Goal: Entertainment & Leisure: Consume media (video, audio)

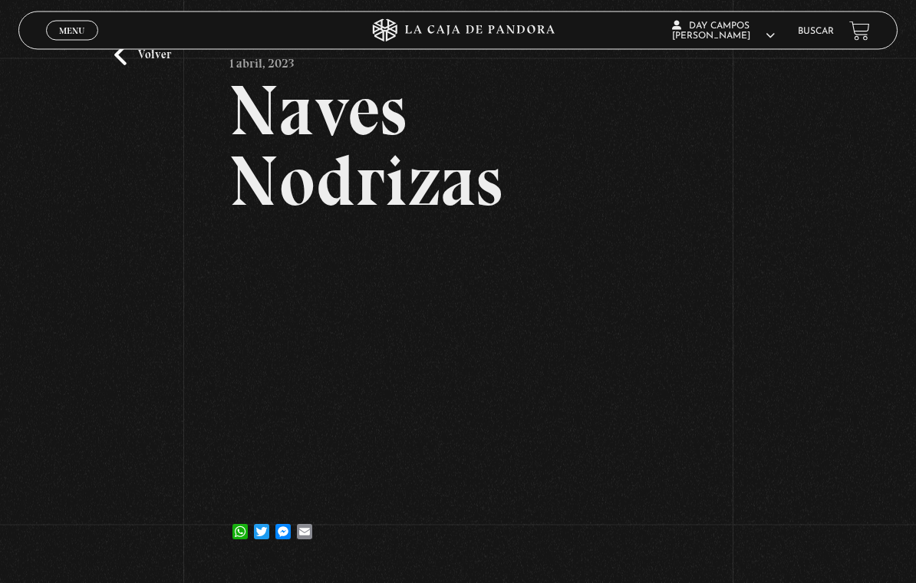
scroll to position [61, 0]
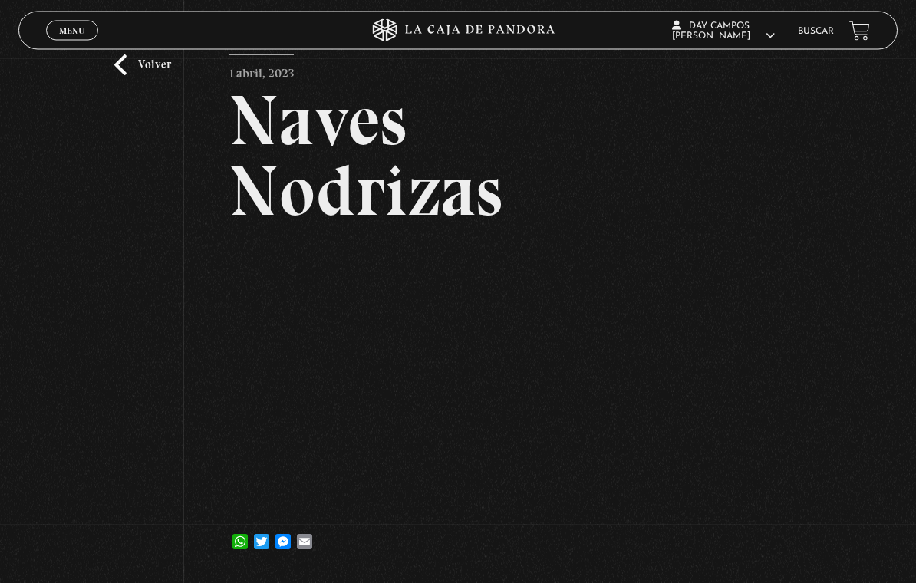
click at [136, 76] on link "Volver" at bounding box center [142, 65] width 57 height 21
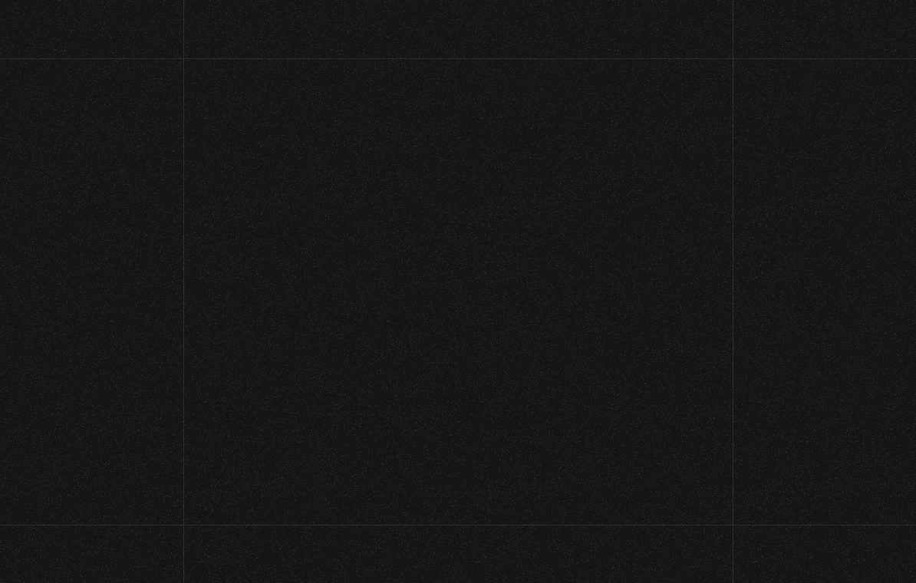
scroll to position [549, 0]
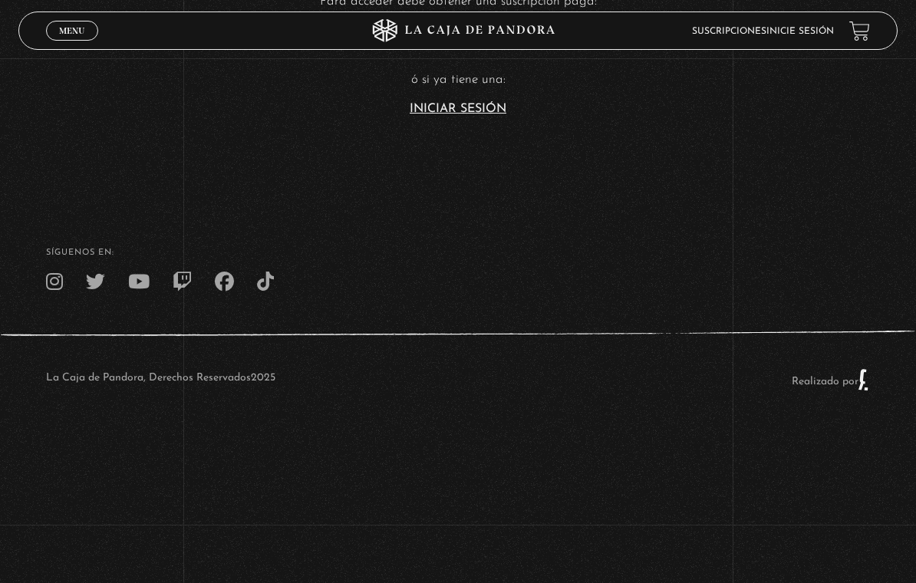
click at [451, 103] on link "Iniciar Sesión" at bounding box center [458, 109] width 97 height 12
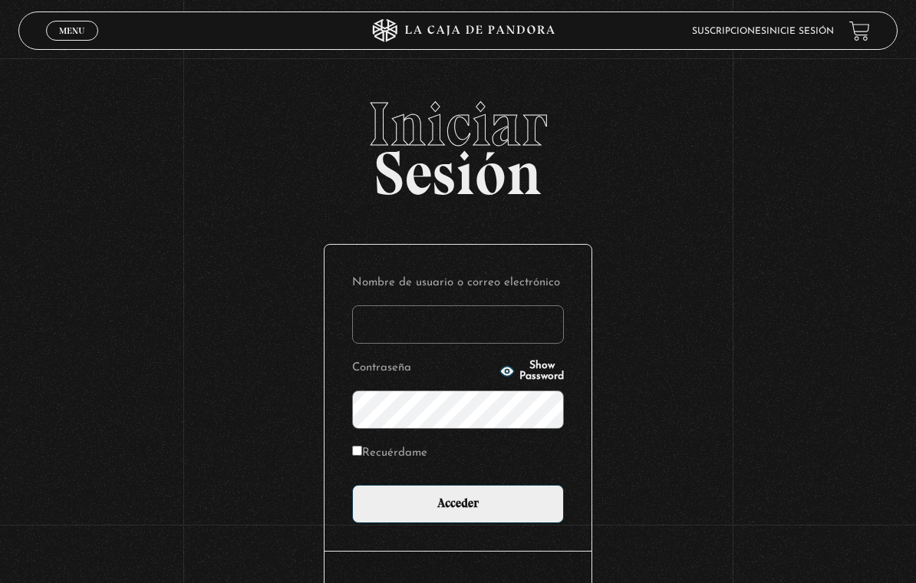
type input "day22_@hotmail.com"
click at [458, 507] on input "Acceder" at bounding box center [458, 504] width 212 height 38
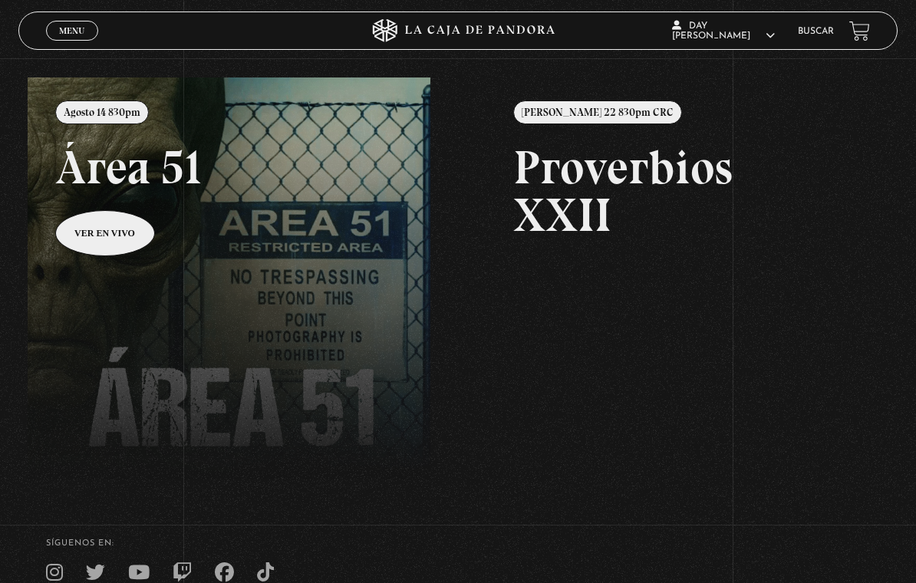
scroll to position [162, 0]
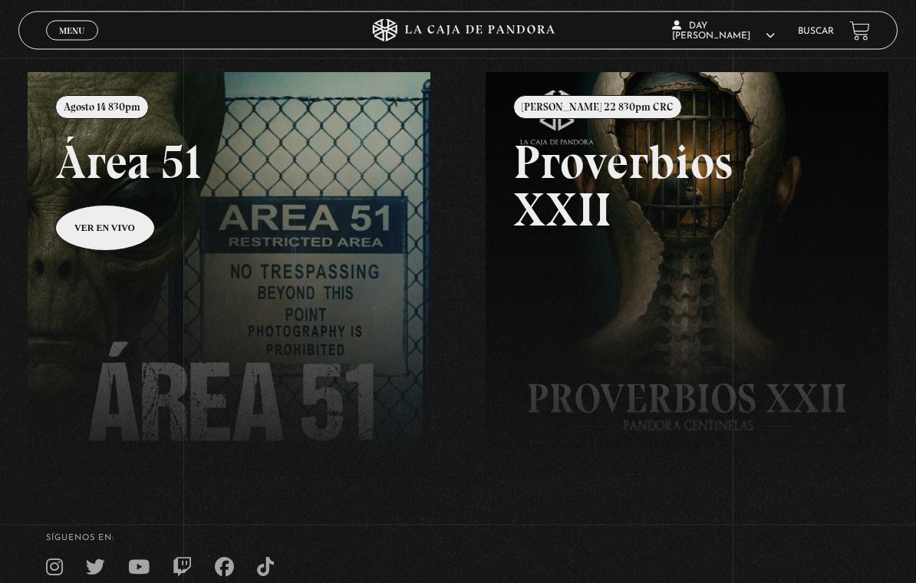
click at [295, 347] on link at bounding box center [486, 364] width 916 height 583
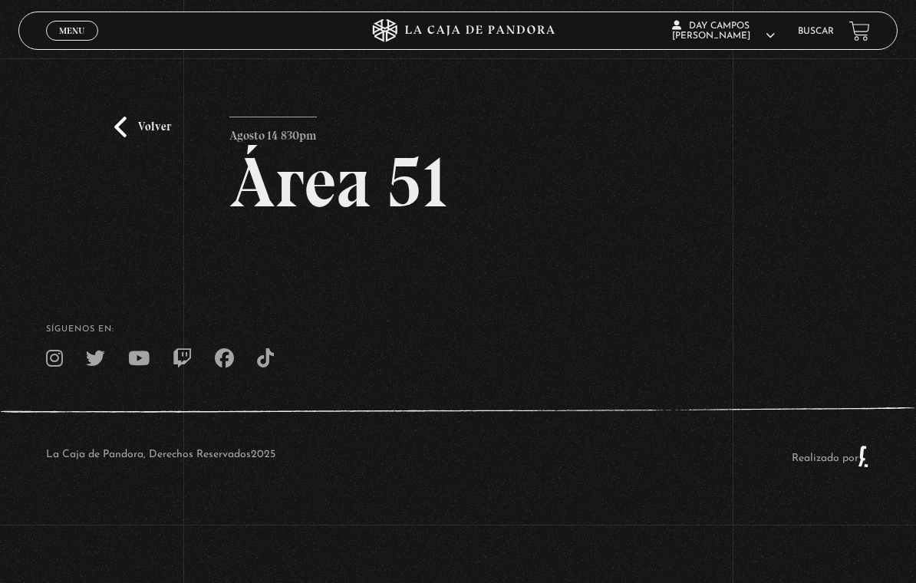
click at [149, 128] on link "Volver" at bounding box center [142, 127] width 57 height 21
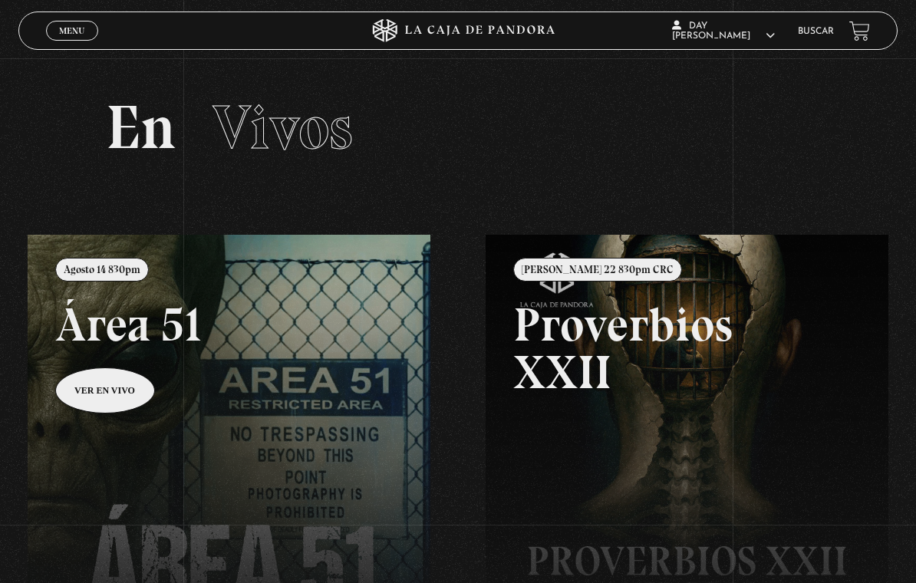
click at [92, 31] on link "Menu Cerrar" at bounding box center [72, 31] width 52 height 20
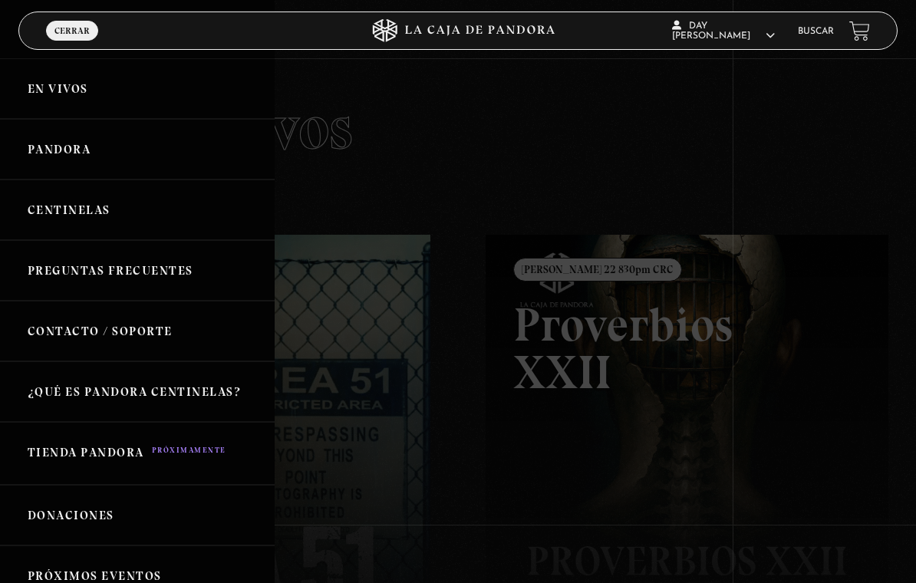
click at [88, 201] on link "Centinelas" at bounding box center [137, 210] width 275 height 61
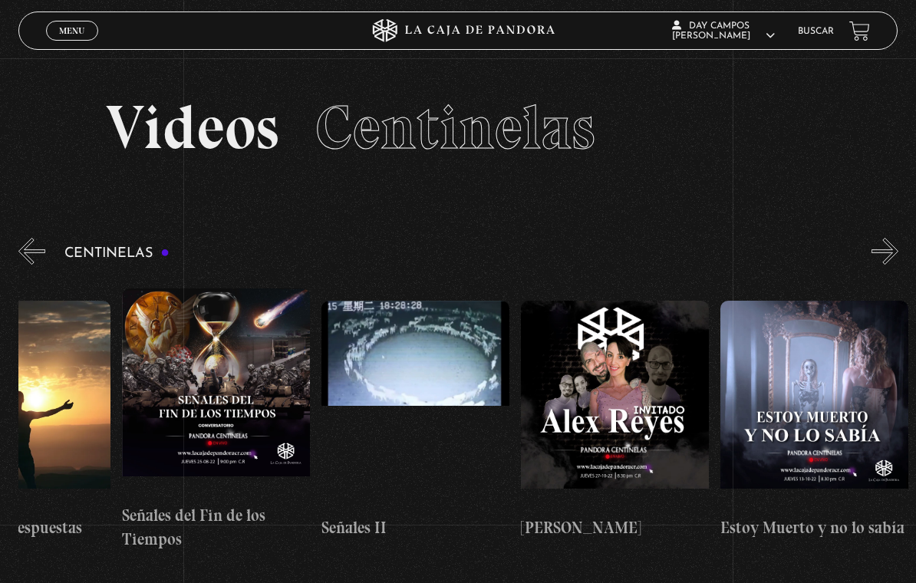
scroll to position [0, 9670]
click at [240, 370] on figure at bounding box center [217, 391] width 188 height 207
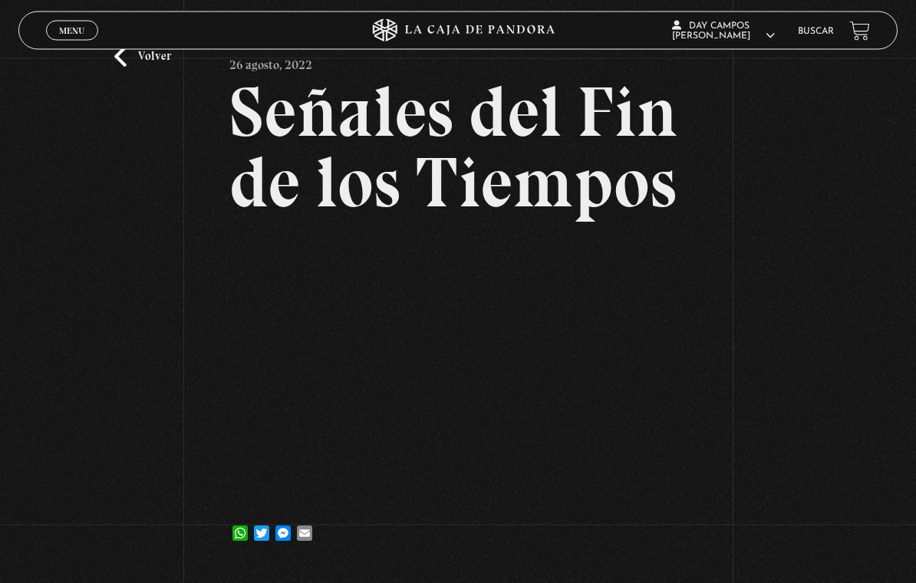
scroll to position [71, 0]
